Goal: Information Seeking & Learning: Learn about a topic

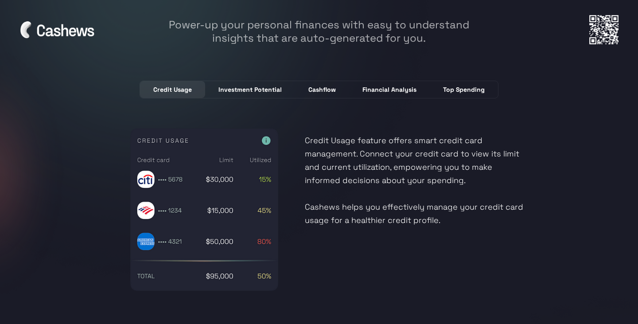
scroll to position [2415, 0]
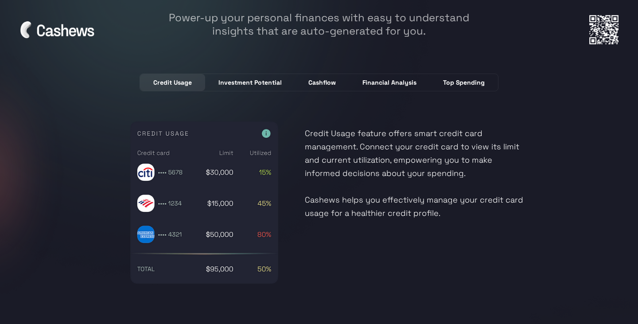
click at [270, 79] on div "Investment Potential" at bounding box center [250, 82] width 63 height 9
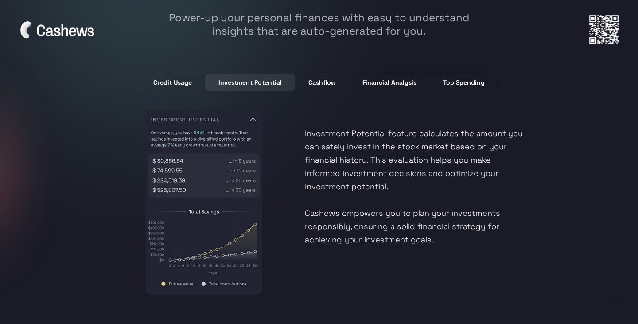
click at [320, 82] on div "Cashflow" at bounding box center [322, 82] width 27 height 9
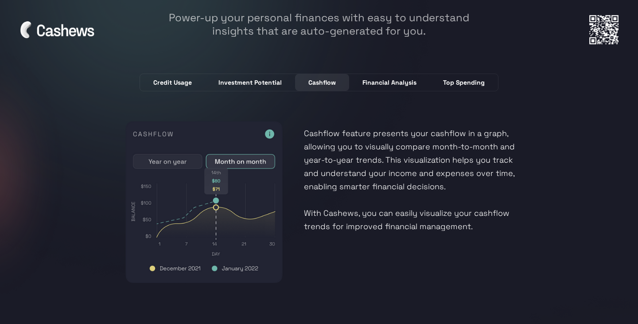
click at [363, 82] on div "Financial Analysis" at bounding box center [390, 82] width 54 height 9
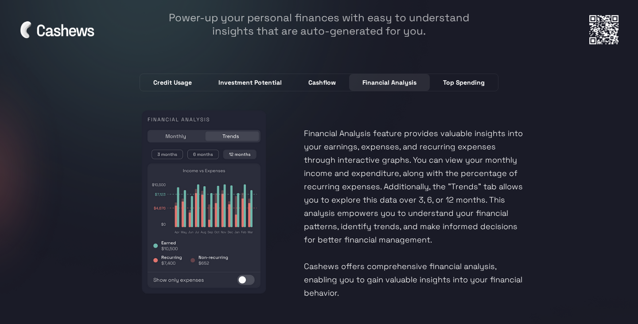
click at [466, 86] on link "Top Spending" at bounding box center [464, 82] width 68 height 17
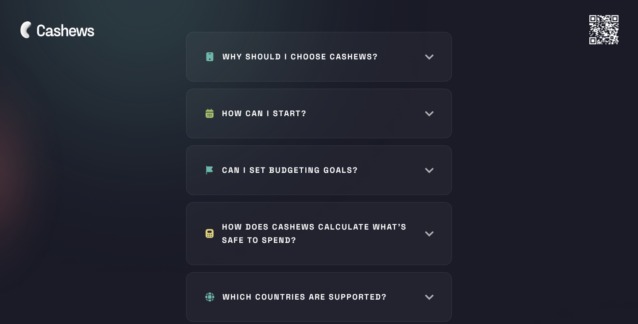
scroll to position [4139, 0]
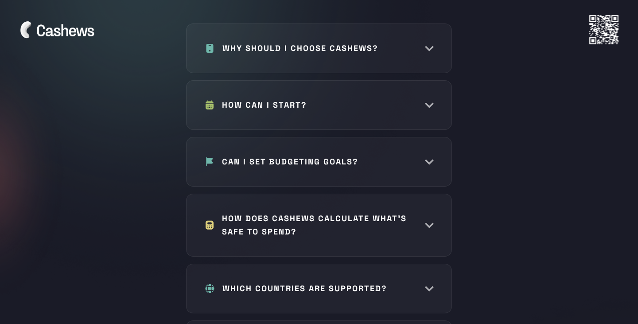
click at [430, 43] on div at bounding box center [319, 30] width 600 height 30
click at [352, 42] on div at bounding box center [319, 30] width 600 height 30
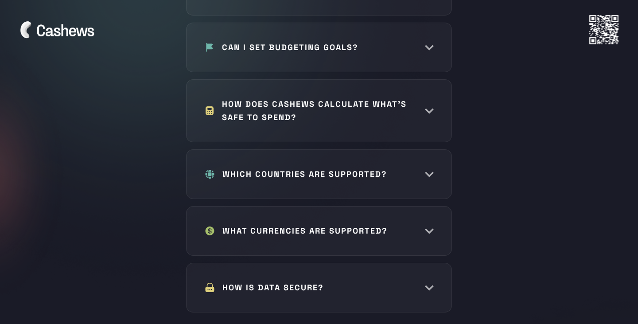
scroll to position [4256, 0]
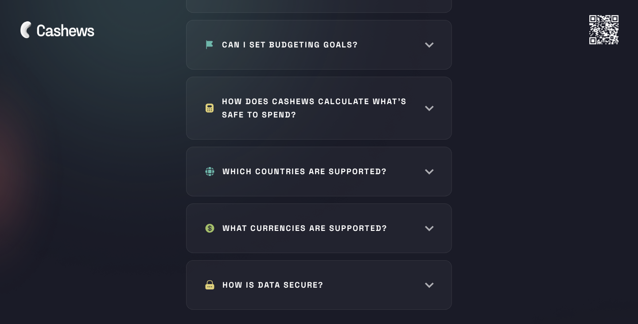
click at [429, 36] on div at bounding box center [319, 30] width 600 height 30
click at [347, 36] on div at bounding box center [319, 30] width 600 height 30
click at [211, 37] on div at bounding box center [319, 30] width 600 height 30
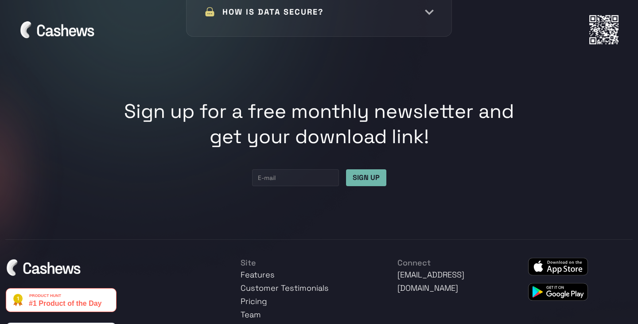
scroll to position [4619, 0]
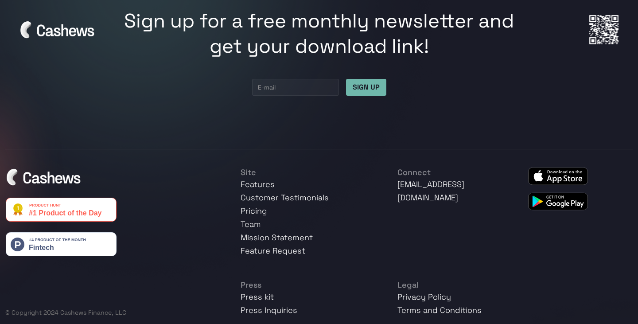
click at [551, 194] on img at bounding box center [558, 201] width 60 height 18
